Goal: Transaction & Acquisition: Download file/media

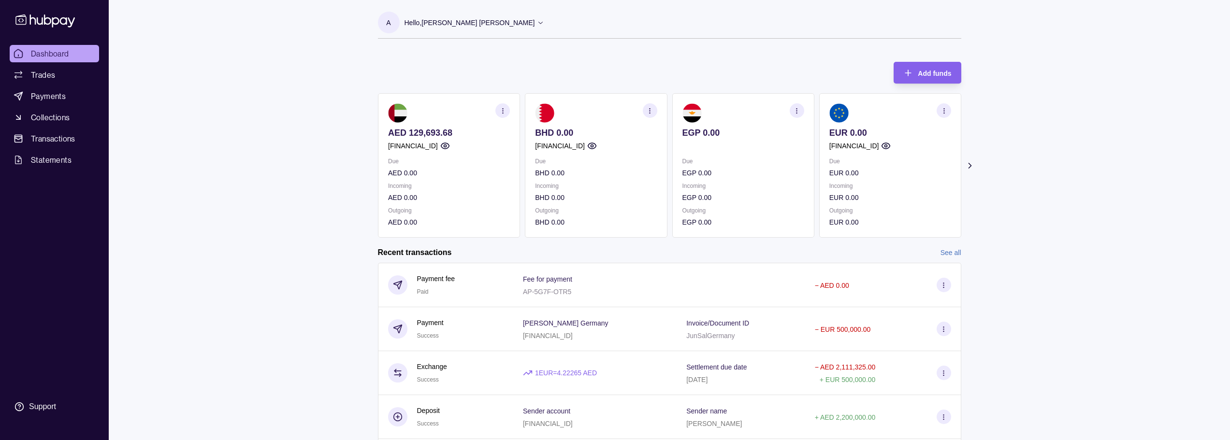
click at [503, 109] on icon "button" at bounding box center [502, 110] width 7 height 7
click at [201, 145] on div "Dashboard Trades Payments Collections Transactions Statements Support A Hello, …" at bounding box center [615, 309] width 1230 height 618
click at [65, 148] on ul "Dashboard Trades Payments Collections Transactions Statements" at bounding box center [54, 107] width 89 height 124
click at [65, 152] on link "Statements" at bounding box center [54, 159] width 89 height 17
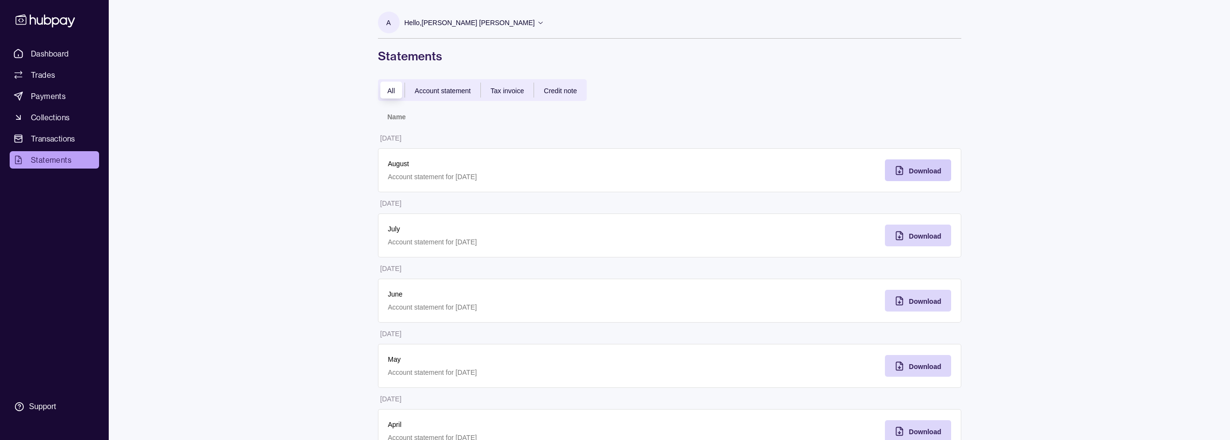
click at [906, 171] on div "Download" at bounding box center [910, 170] width 61 height 22
